Goal: Task Accomplishment & Management: Use online tool/utility

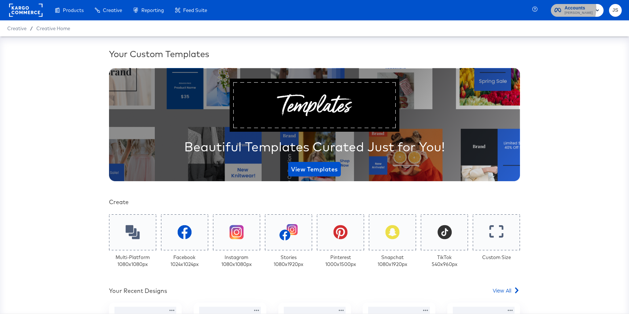
click at [574, 8] on span "Accounts" at bounding box center [579, 8] width 28 height 8
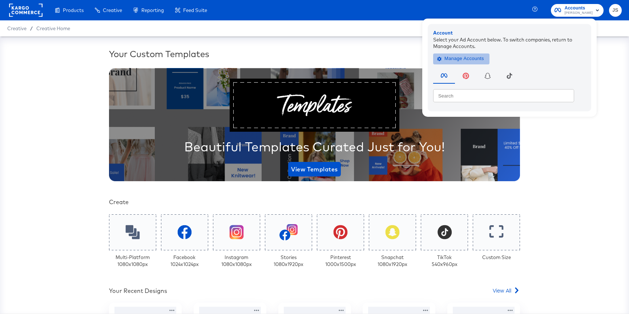
click at [483, 63] on span "Manage Accounts" at bounding box center [461, 59] width 45 height 8
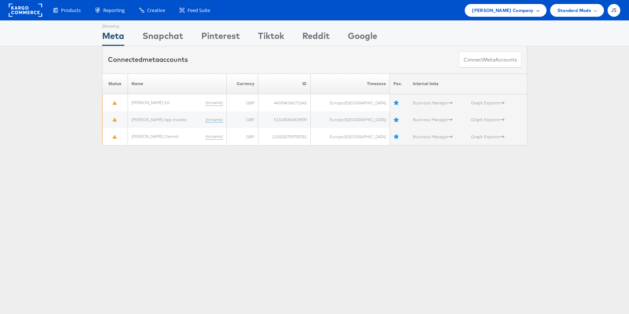
click at [517, 15] on div "[PERSON_NAME] Company" at bounding box center [505, 10] width 81 height 13
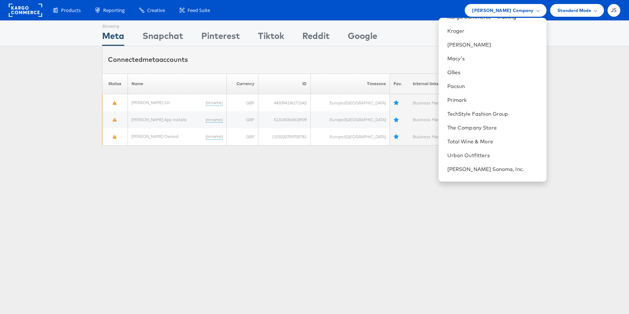
scroll to position [211, 0]
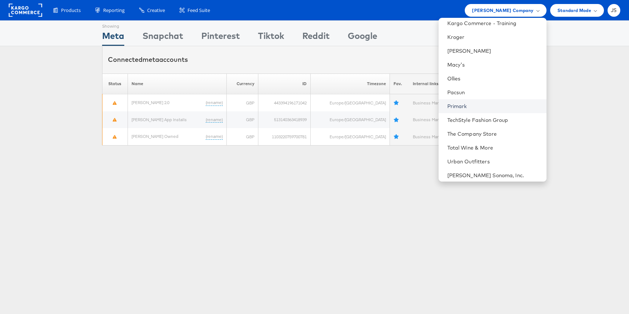
click at [491, 106] on link "Primark" at bounding box center [494, 106] width 93 height 7
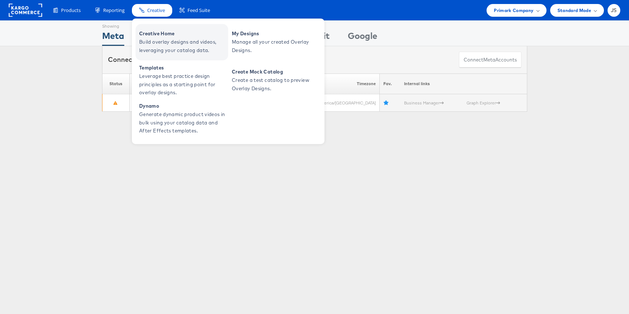
click at [153, 34] on span "Creative Home" at bounding box center [182, 33] width 87 height 8
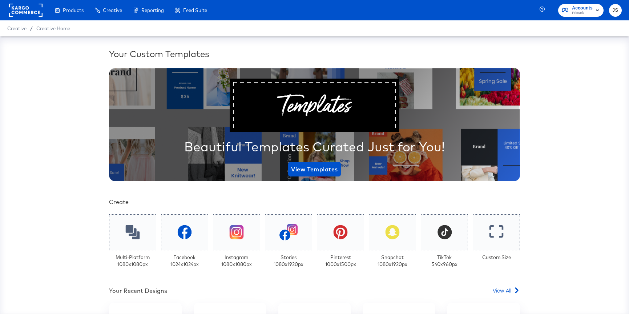
scroll to position [141, 0]
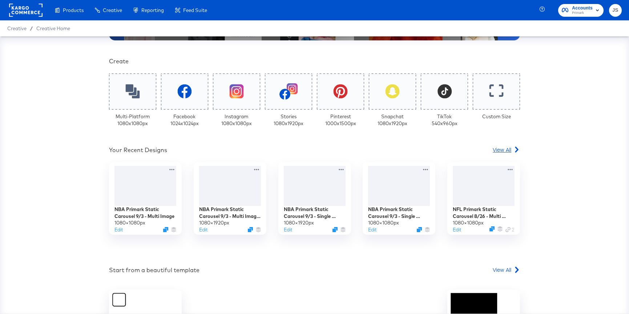
click at [502, 151] on span "View All" at bounding box center [502, 149] width 19 height 7
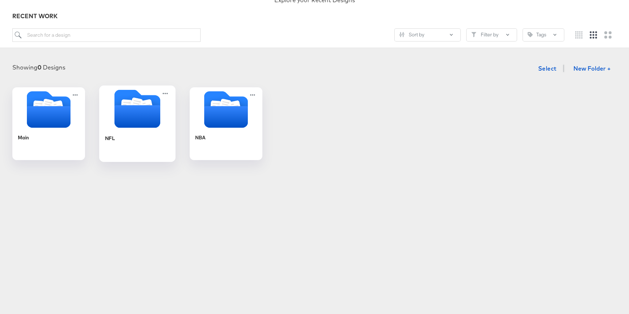
click at [144, 113] on icon "Folder" at bounding box center [137, 116] width 46 height 23
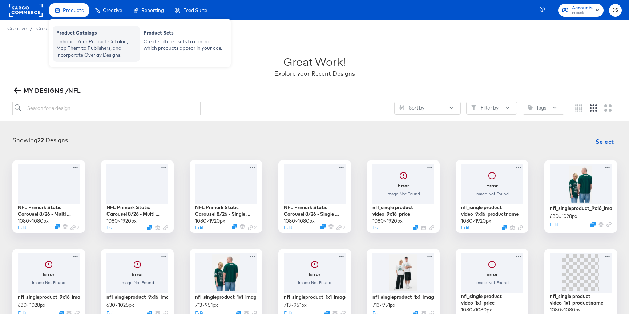
click at [65, 49] on div "Enhance Your Product Catalog, Map Them to Publishers, and Incorporate Overlay D…" at bounding box center [96, 48] width 80 height 20
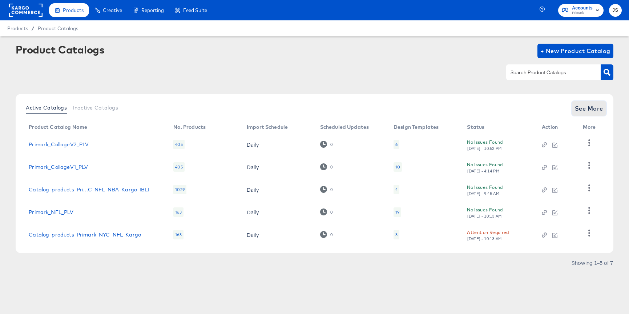
click at [593, 106] on span "See More" at bounding box center [589, 108] width 28 height 10
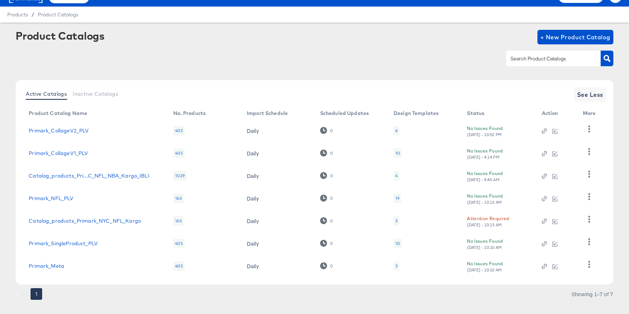
scroll to position [25, 0]
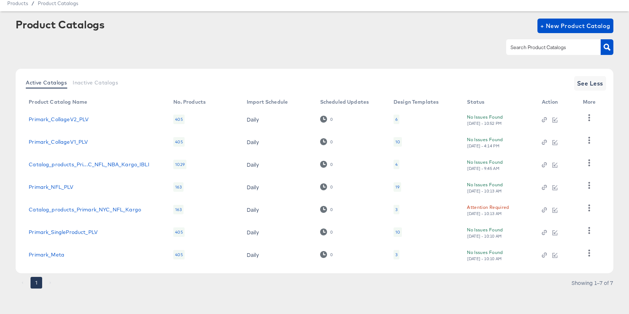
click at [35, 282] on button "1" at bounding box center [37, 283] width 12 height 12
click at [50, 283] on li "pagination navigation" at bounding box center [50, 283] width 14 height 12
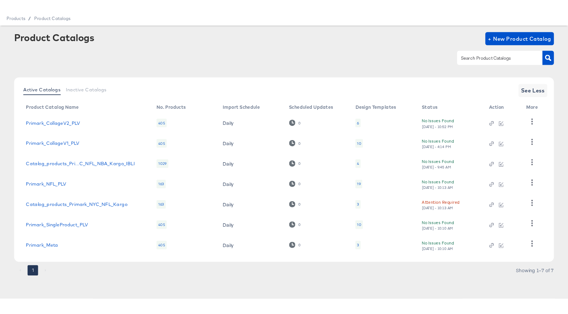
scroll to position [0, 0]
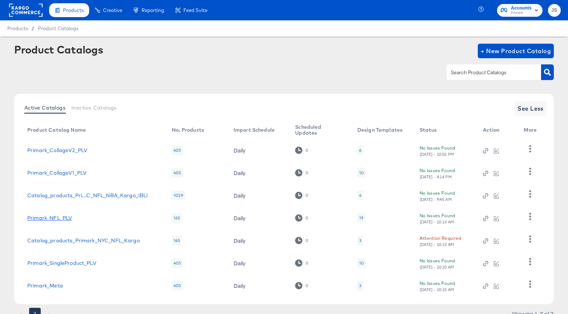
click at [66, 217] on link "Primark_NFL_PLV" at bounding box center [49, 218] width 45 height 6
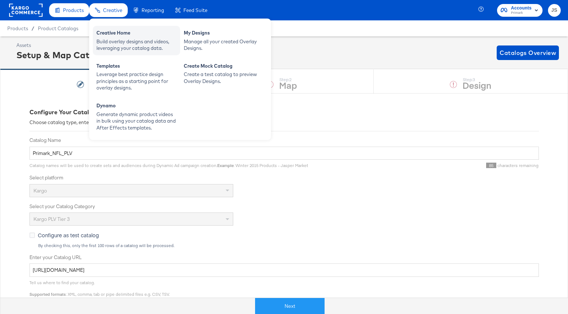
click at [108, 44] on div "Build overlay designs and videos, leveraging your catalog data." at bounding box center [136, 44] width 80 height 13
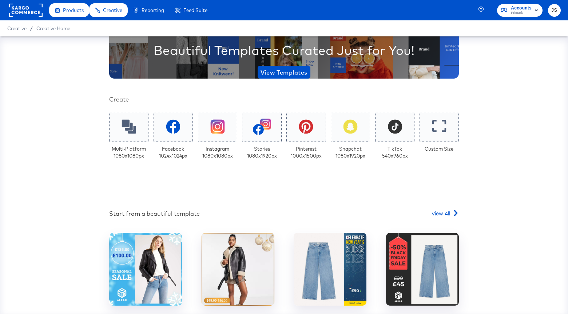
scroll to position [118, 0]
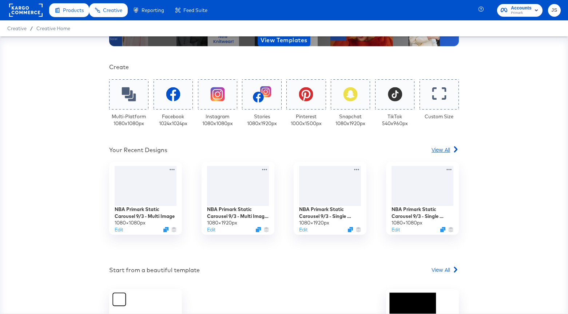
click at [440, 151] on span "View All" at bounding box center [440, 149] width 19 height 7
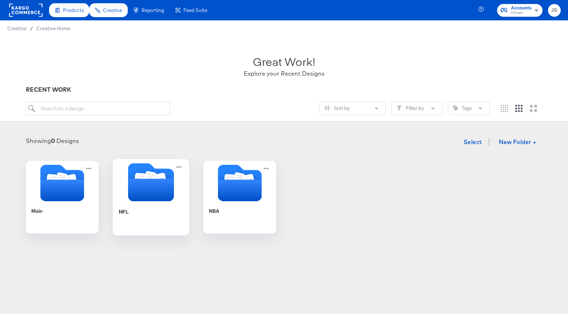
click at [166, 199] on icon "Folder" at bounding box center [151, 190] width 46 height 23
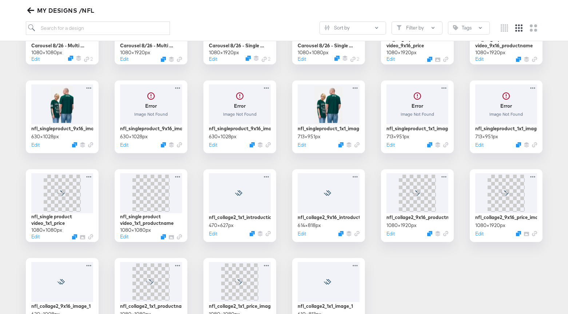
scroll to position [213, 0]
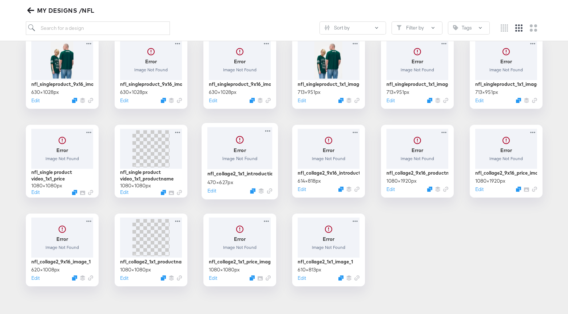
click at [263, 139] on div at bounding box center [239, 148] width 65 height 42
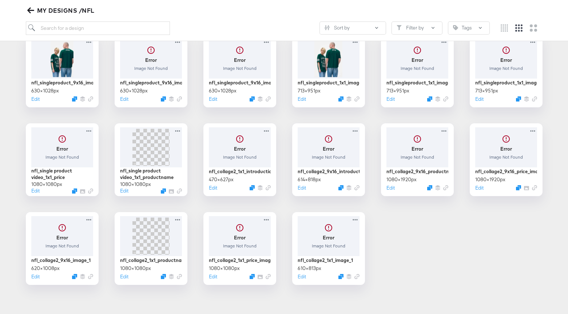
scroll to position [215, 0]
click at [346, 240] on div at bounding box center [328, 235] width 65 height 42
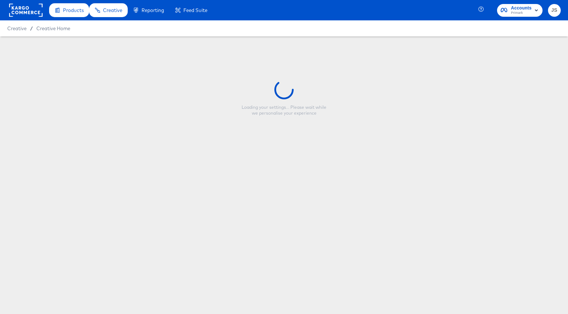
type input "nfl_collage2_1x1_image_1"
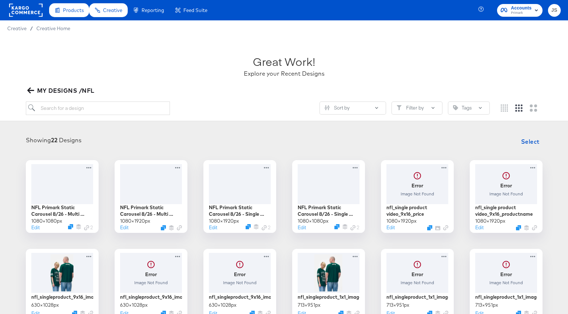
scroll to position [220, 0]
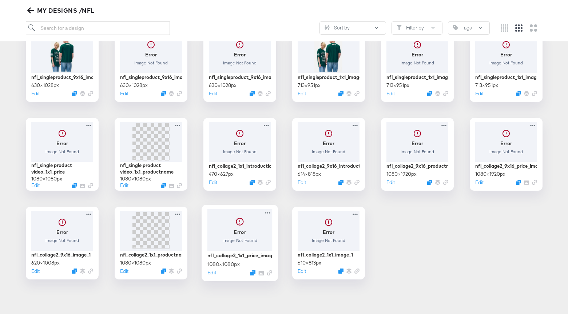
click at [265, 222] on div at bounding box center [239, 230] width 65 height 42
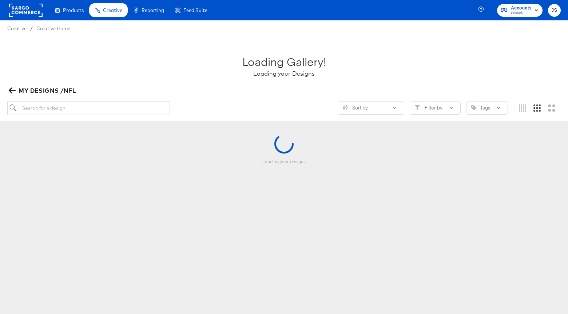
scroll to position [220, 0]
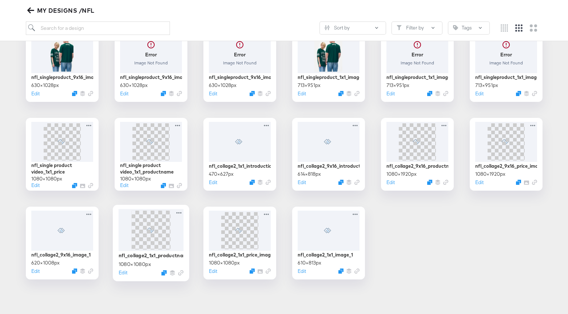
click at [165, 238] on span at bounding box center [150, 229] width 39 height 39
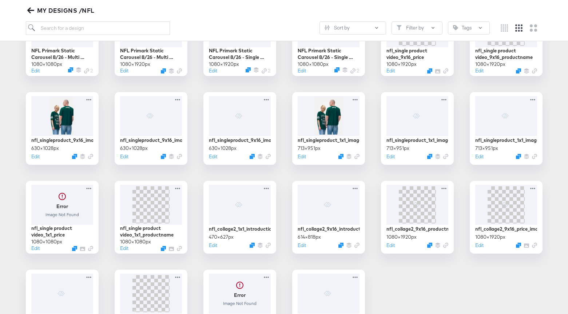
scroll to position [220, 0]
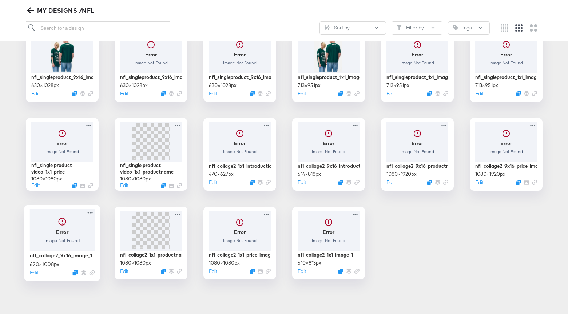
click at [84, 244] on div at bounding box center [61, 230] width 65 height 42
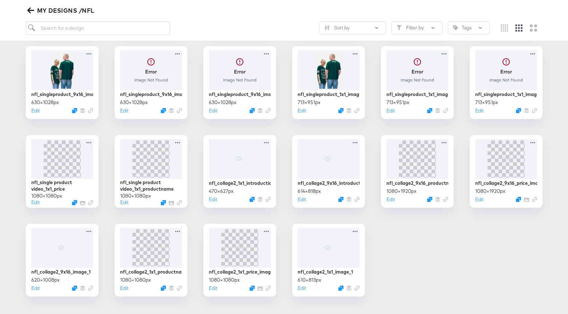
scroll to position [220, 0]
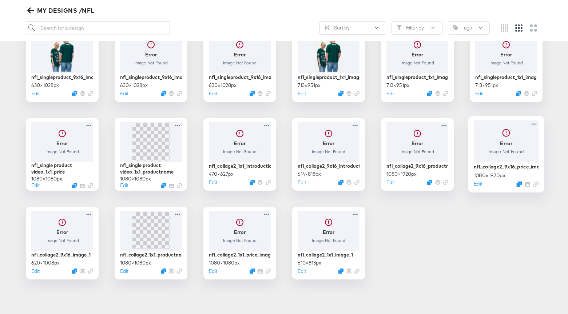
click at [508, 166] on div "nfl_collage2_9x16_price_image" at bounding box center [505, 166] width 65 height 7
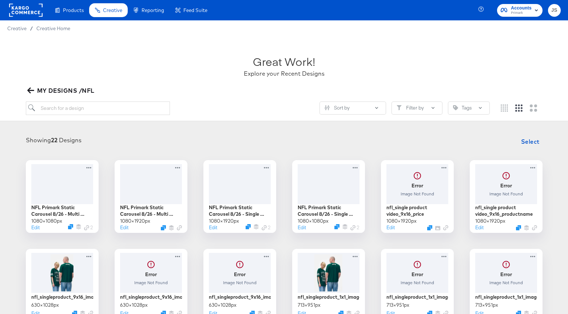
scroll to position [220, 0]
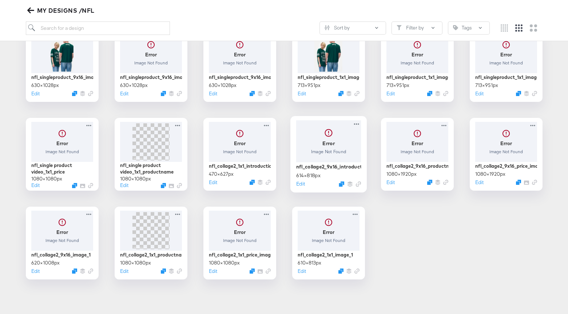
click at [334, 151] on div at bounding box center [328, 141] width 65 height 42
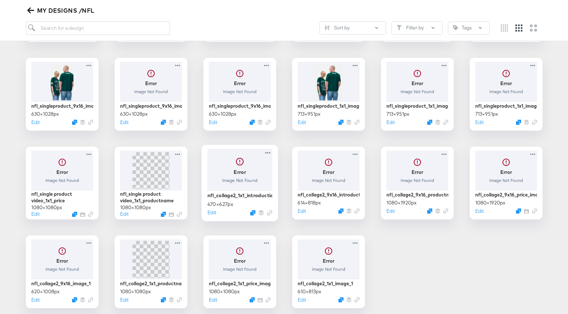
scroll to position [185, 0]
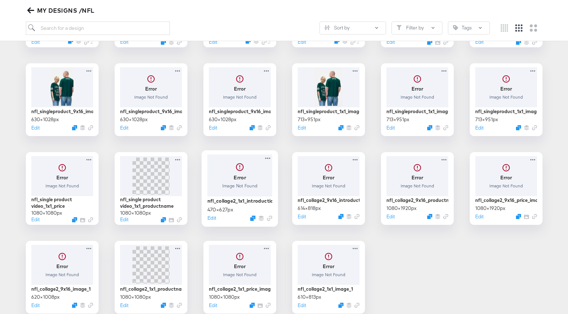
click at [262, 187] on div at bounding box center [239, 175] width 65 height 42
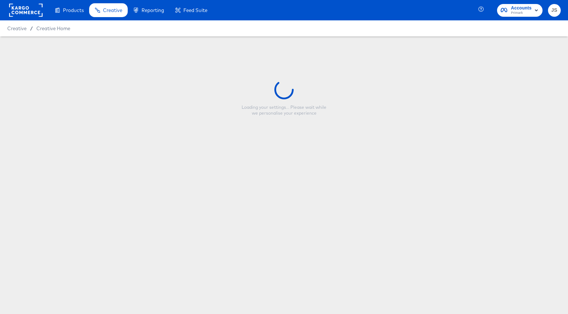
type input "nfl_collage2_1x1_introduction_image_1"
